Goal: Ask a question

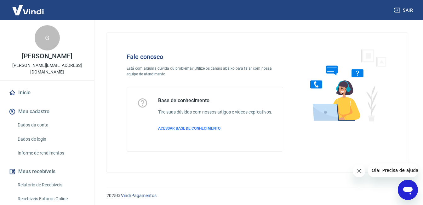
click at [409, 196] on div "Abrir janela de mensagens" at bounding box center [408, 189] width 19 height 19
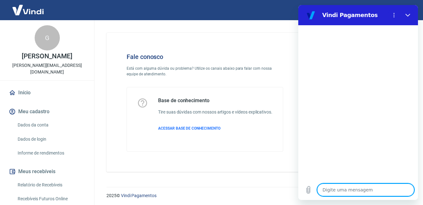
click at [351, 188] on textarea at bounding box center [365, 189] width 97 height 13
type textarea "b"
type textarea "x"
type textarea "bo"
type textarea "x"
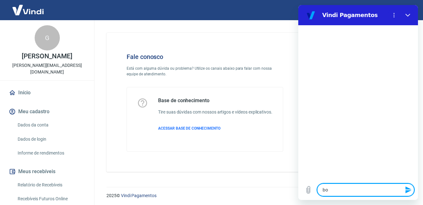
type textarea "boa"
type textarea "x"
type textarea "boa"
type textarea "x"
type textarea "boa t"
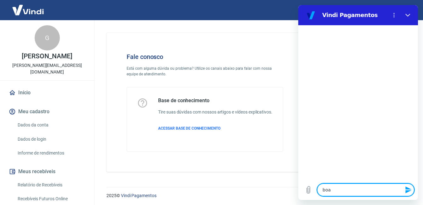
type textarea "x"
type textarea "boa ta"
type textarea "x"
type textarea "boa tar"
type textarea "x"
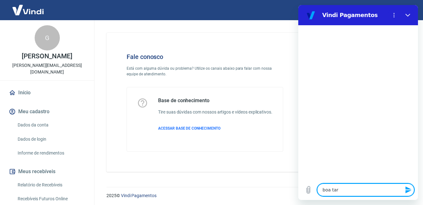
type textarea "boa tard"
type textarea "x"
type textarea "boa tarde"
type textarea "x"
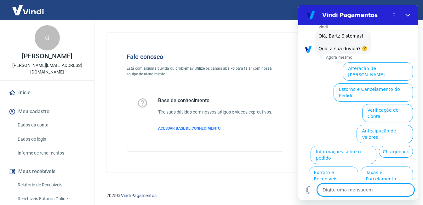
scroll to position [41, 0]
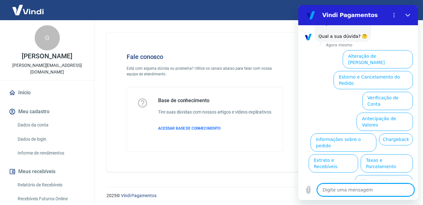
click at [391, 196] on button "Assinaturas e Faturas Tray" at bounding box center [382, 205] width 61 height 18
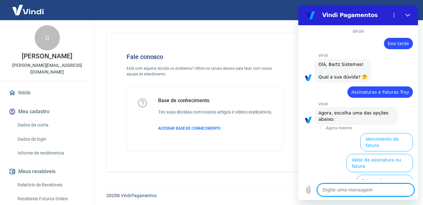
scroll to position [68, 0]
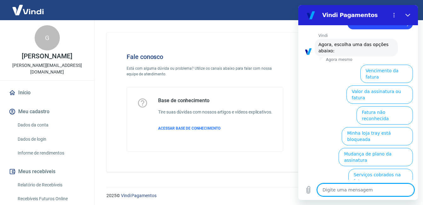
drag, startPoint x: 416, startPoint y: 145, endPoint x: 725, endPoint y: 199, distance: 314.1
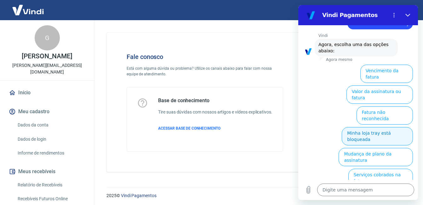
click at [380, 127] on button "Minha loja tray está bloqueada" at bounding box center [377, 136] width 71 height 18
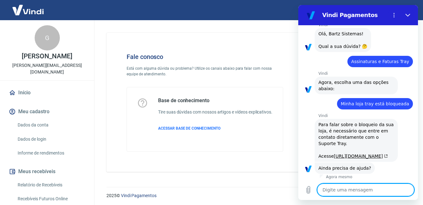
scroll to position [84, 0]
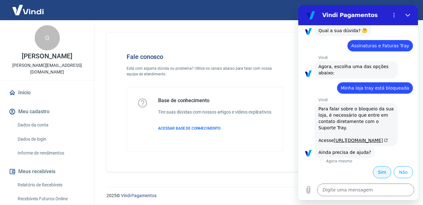
click at [381, 175] on button "Sim" at bounding box center [382, 172] width 18 height 12
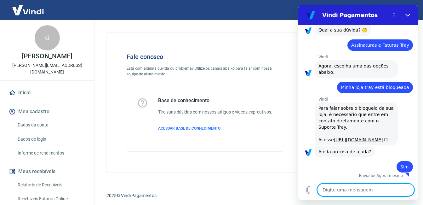
scroll to position [85, 0]
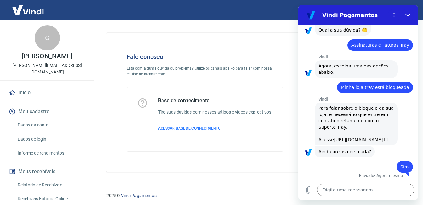
click at [334, 137] on link "[URL][DOMAIN_NAME]" at bounding box center [361, 139] width 54 height 5
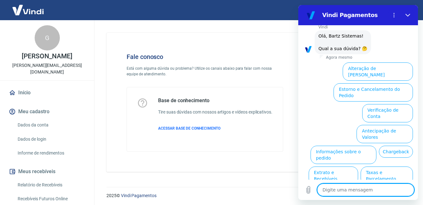
scroll to position [249, 0]
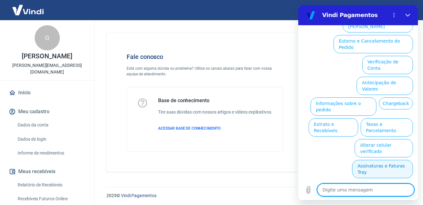
click at [369, 174] on button "Assinaturas e Faturas Tray" at bounding box center [382, 169] width 61 height 18
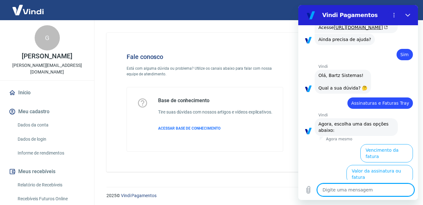
scroll to position [276, 0]
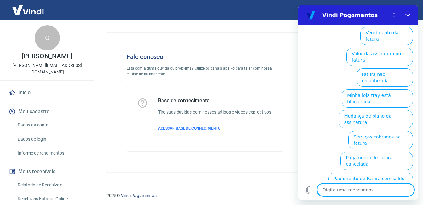
click at [370, 66] on button "Valor da assinatura ou fatura" at bounding box center [380, 57] width 67 height 18
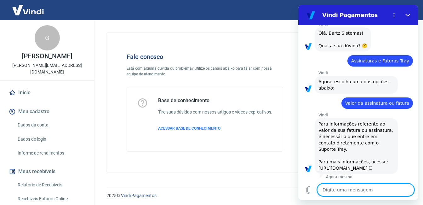
type textarea "x"
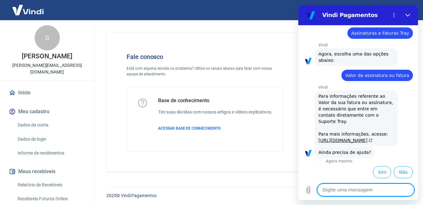
scroll to position [286, 0]
click at [349, 188] on textarea at bounding box center [365, 189] width 97 height 13
type textarea "q"
type textarea "x"
type textarea "qu"
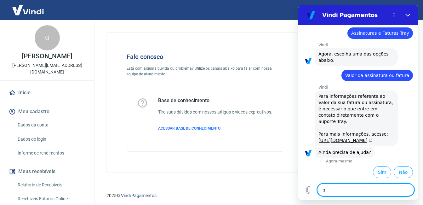
type textarea "x"
type textarea "que"
type textarea "x"
type textarea "que"
type textarea "x"
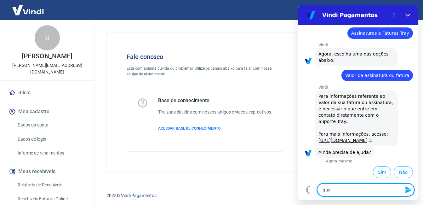
type textarea "que b"
type textarea "x"
type textarea "que bo"
type textarea "x"
type textarea "que bos"
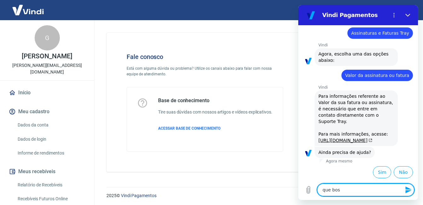
type textarea "x"
type textarea "que bost"
type textarea "x"
type textarea "que bosta"
type textarea "x"
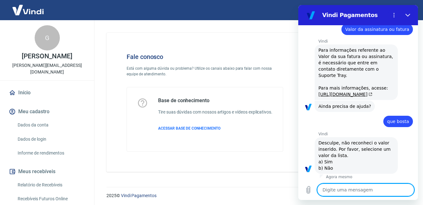
type textarea "x"
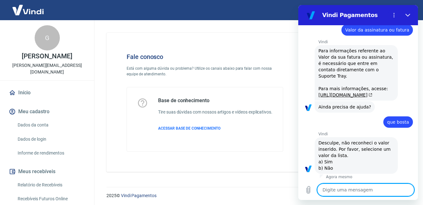
scroll to position [333, 0]
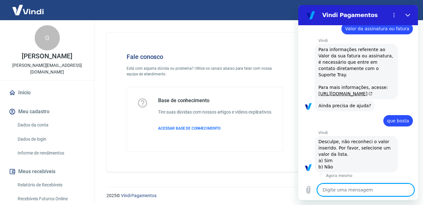
type textarea "p"
type textarea "x"
type textarea "pq"
type textarea "x"
type textarea "pqp"
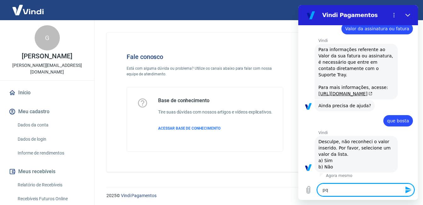
type textarea "x"
type textarea "pqp"
type textarea "x"
type textarea "pqp q"
type textarea "x"
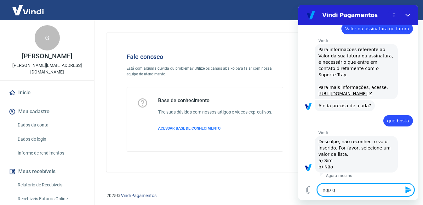
type textarea "pqp qu"
type textarea "x"
type textarea "pqp que"
type textarea "x"
type textarea "pqp que"
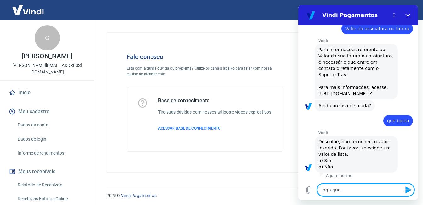
type textarea "x"
type textarea "pqp que l"
type textarea "x"
type textarea "pqp que li"
type textarea "x"
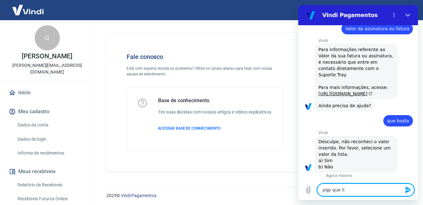
type textarea "pqp que lix"
type textarea "x"
type textarea "pqp que lixo"
type textarea "x"
type textarea "pqp que lixo"
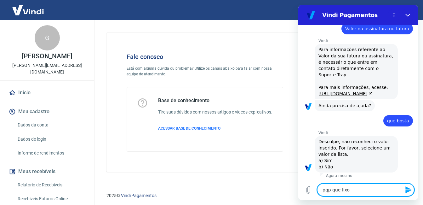
type textarea "x"
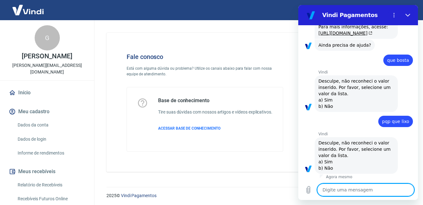
type textarea "x"
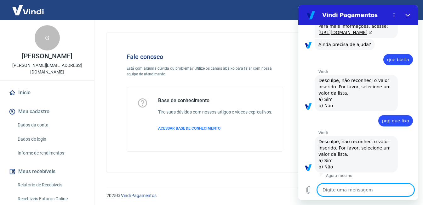
scroll to position [394, 0]
type textarea "m"
type textarea "x"
type textarea "ma"
type textarea "x"
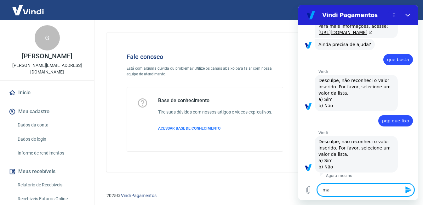
type textarea "mai"
type textarea "x"
type textarea "mais"
type textarea "x"
type textarea "mais"
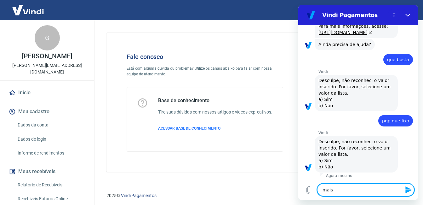
type textarea "x"
type textarea "mais u"
type textarea "x"
type textarea "mais ua"
type textarea "x"
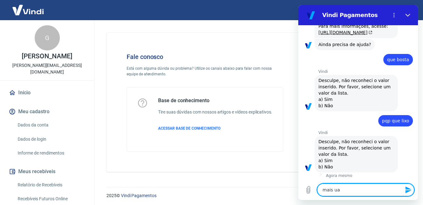
type textarea "mais ua"
type textarea "x"
type textarea "mais ua"
type textarea "x"
type textarea "mais u"
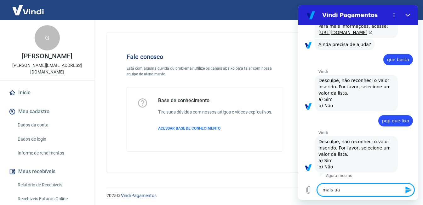
type textarea "x"
type textarea "mais"
type textarea "x"
type textarea "mais"
type textarea "x"
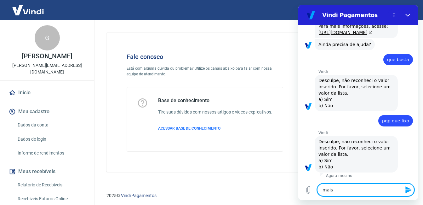
type textarea "mai"
type textarea "x"
type textarea "ma"
type textarea "x"
type textarea "m"
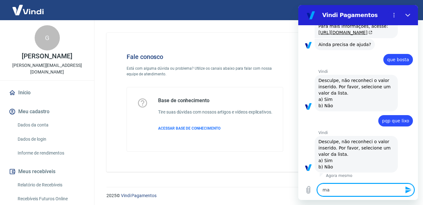
type textarea "x"
type textarea "q"
type textarea "x"
type textarea "qu"
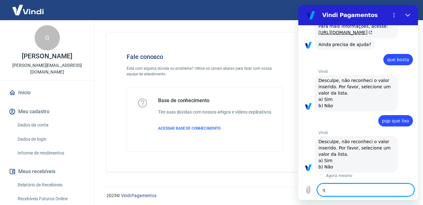
type textarea "x"
type textarea "que"
type textarea "x"
type textarea "que"
type textarea "x"
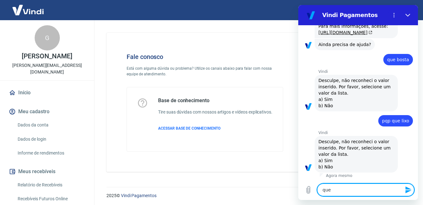
type textarea "que l"
type textarea "x"
type textarea "que li"
type textarea "x"
type textarea "que lix"
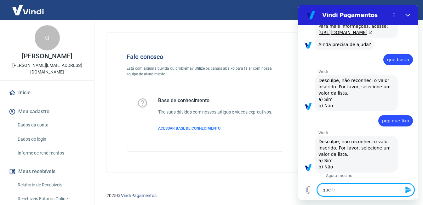
type textarea "x"
type textarea "que lixo"
type textarea "x"
type textarea "que lixo"
type textarea "x"
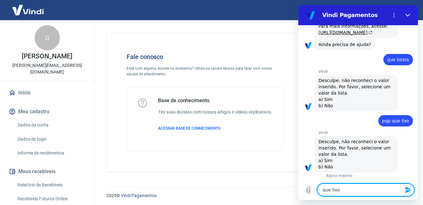
type textarea "que lixo d"
type textarea "x"
type textarea "que lixo de"
type textarea "x"
type textarea "que lixo de"
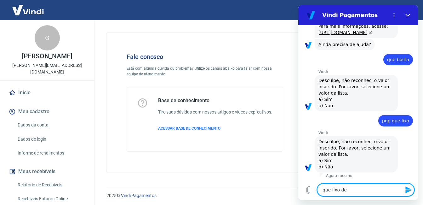
type textarea "x"
type textarea "que lixo de e"
type textarea "x"
type textarea "que lixo de en"
type textarea "x"
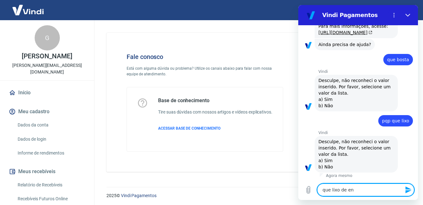
type textarea "que lixo de ent"
type textarea "x"
type textarea "que lixo de en"
type textarea "x"
type textarea "que lixo de e"
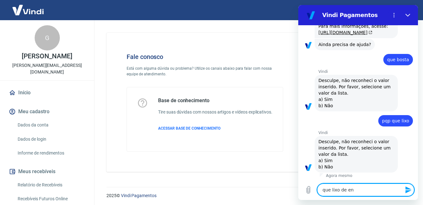
type textarea "x"
type textarea "que lixo de"
type textarea "x"
type textarea "que lixo de e"
type textarea "x"
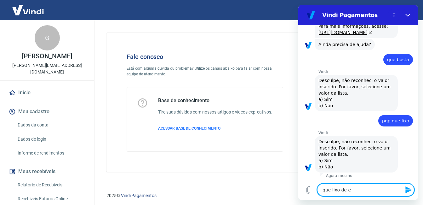
type textarea "que lixo de em"
type textarea "x"
type textarea "que lixo de emp"
type textarea "x"
type textarea "que lixo de empr"
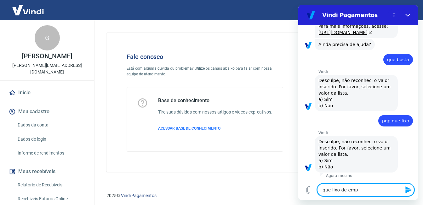
type textarea "x"
type textarea "que lixo de empre"
type textarea "x"
type textarea "que lixo de empres"
type textarea "x"
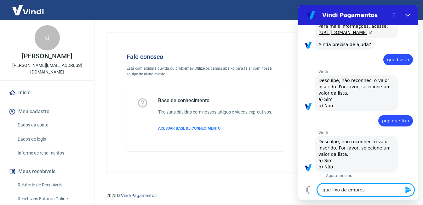
type textarea "que lixo de empresa"
type textarea "x"
type textarea "que lixo de empresa"
type textarea "x"
type textarea "que lixo de empresa d"
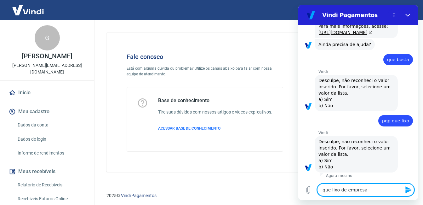
type textarea "x"
type textarea "que lixo de empresa de"
type textarea "x"
type textarea "que lixo de empresa de"
type textarea "x"
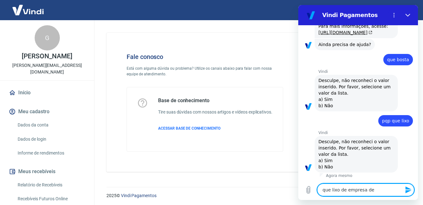
type textarea "que lixo de empresa de b"
type textarea "x"
type textarea "que lixo de empresa de bo"
type textarea "x"
type textarea "que lixo de empresa de bos"
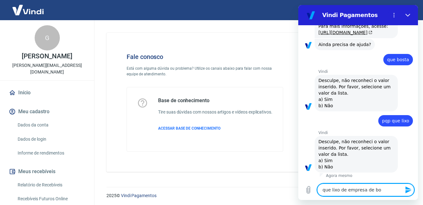
type textarea "x"
type textarea "que lixo de empresa de bost"
type textarea "x"
type textarea "que lixo de empresa de bosta"
type textarea "x"
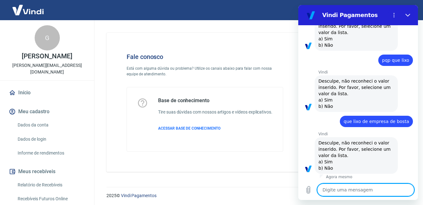
type textarea "x"
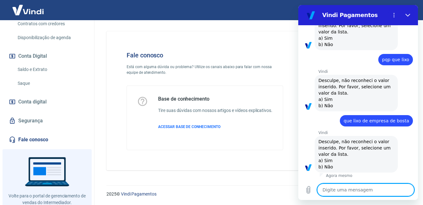
scroll to position [201, 0]
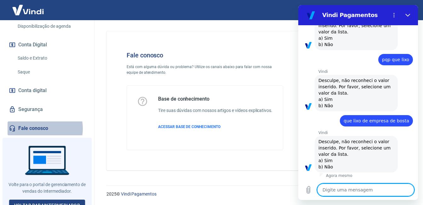
click at [41, 122] on link "Fale conosco" at bounding box center [47, 128] width 79 height 14
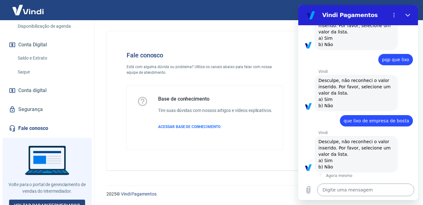
click at [356, 189] on textarea at bounding box center [365, 189] width 97 height 13
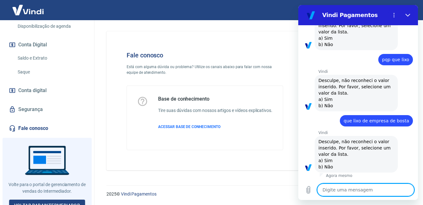
type textarea "b"
type textarea "x"
type textarea "ba"
type textarea "x"
type textarea "ban"
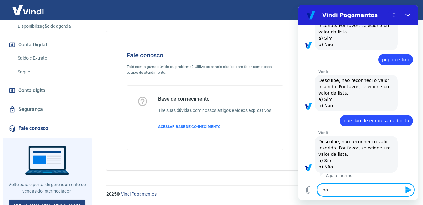
type textarea "x"
type textarea "band"
type textarea "x"
type textarea "bando"
type textarea "x"
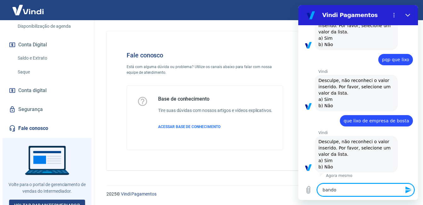
type textarea "bando"
type textarea "x"
type textarea "bando d"
type textarea "x"
type textarea "bando de"
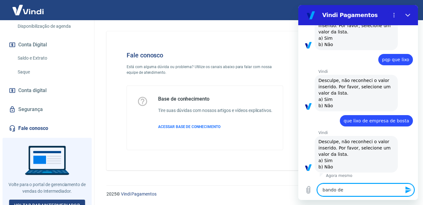
type textarea "x"
type textarea "bando de"
type textarea "x"
type textarea "bando de i"
type textarea "x"
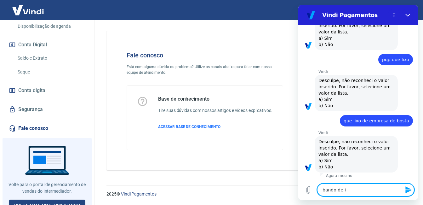
type textarea "bando de in"
type textarea "x"
type textarea "bando de inu"
type textarea "x"
type textarea "bando de inut"
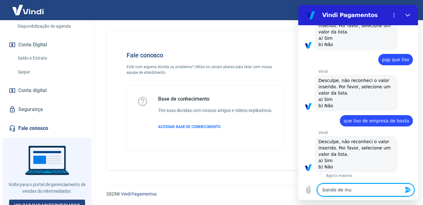
type textarea "x"
type textarea "bando de inuti"
type textarea "x"
type textarea "bando de inutil"
type textarea "x"
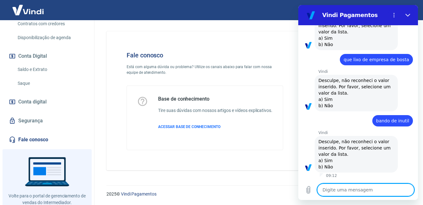
scroll to position [201, 0]
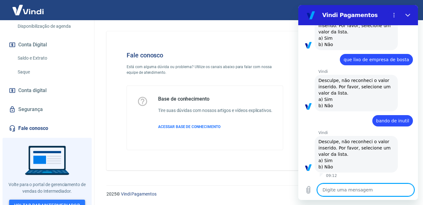
click at [62, 200] on link "Voltar para Intermediador" at bounding box center [47, 206] width 76 height 12
